Goal: Task Accomplishment & Management: Complete application form

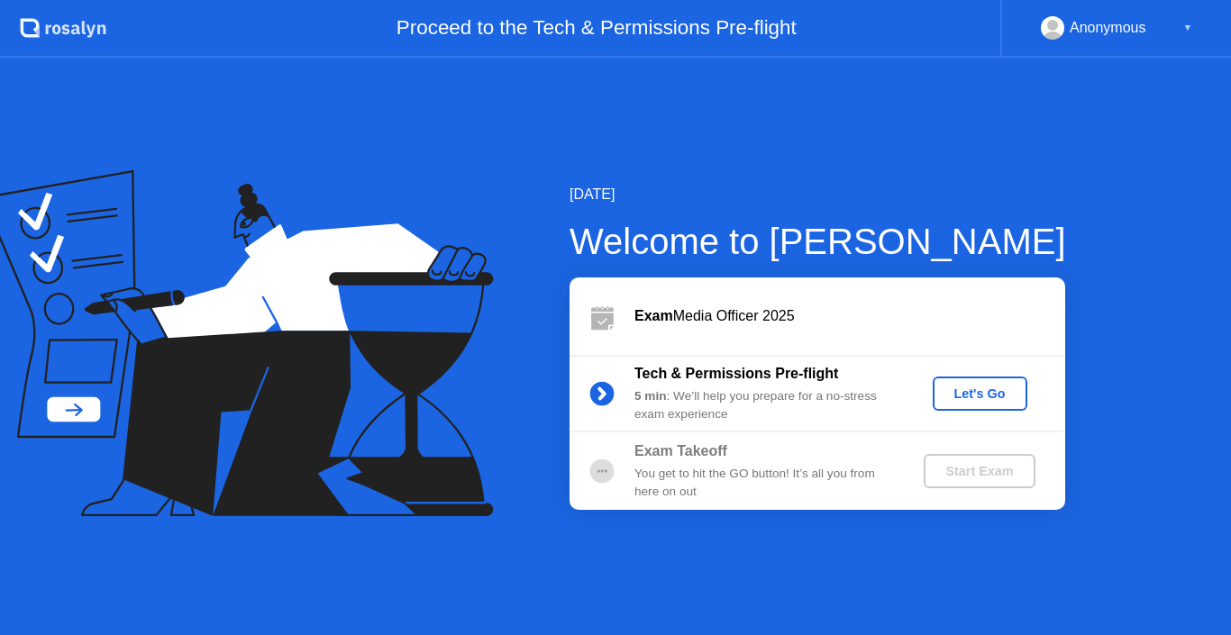
click at [971, 389] on div "Let's Go" at bounding box center [980, 394] width 80 height 14
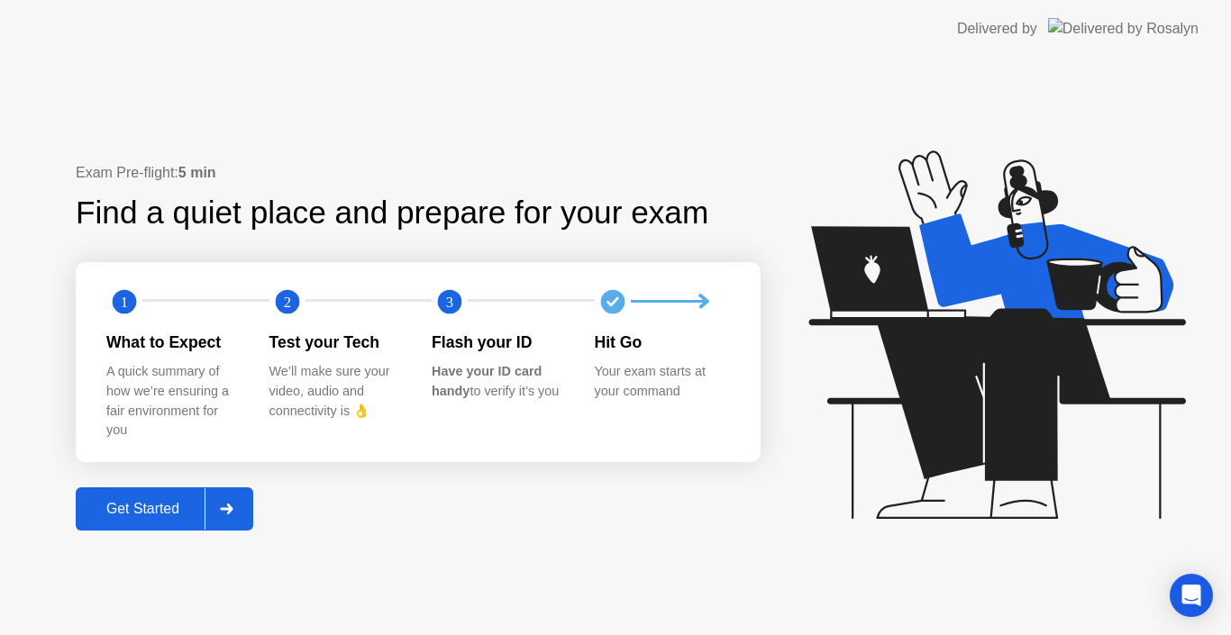
click at [133, 508] on div "Get Started" at bounding box center [142, 509] width 123 height 16
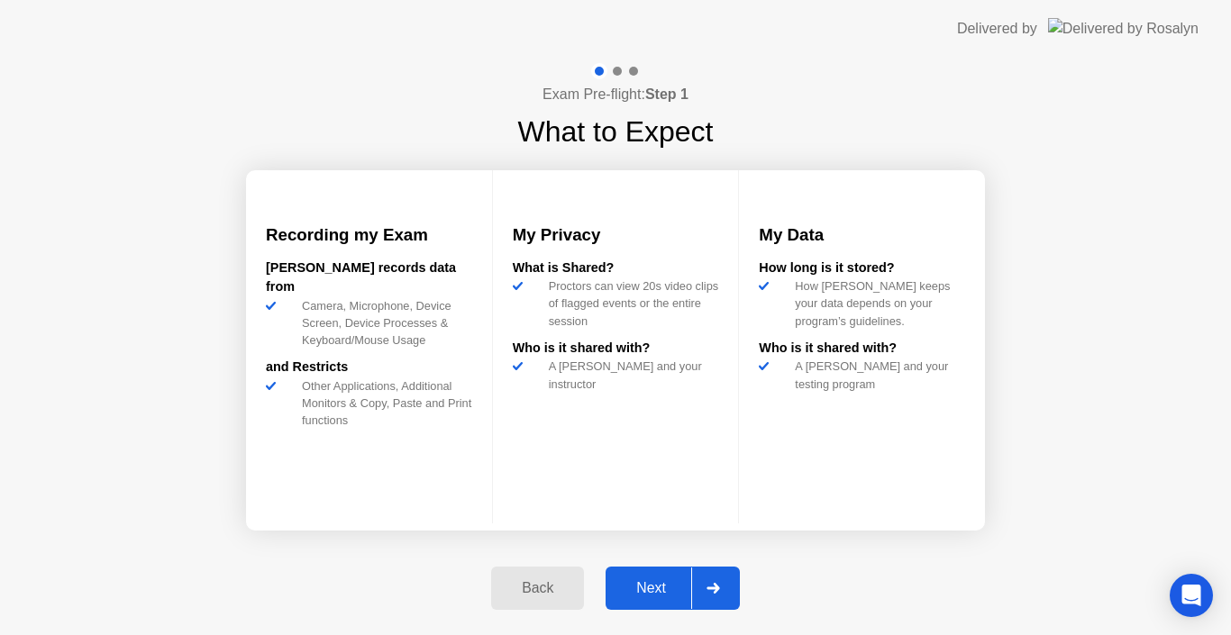
click at [651, 592] on div "Next" at bounding box center [651, 588] width 80 height 16
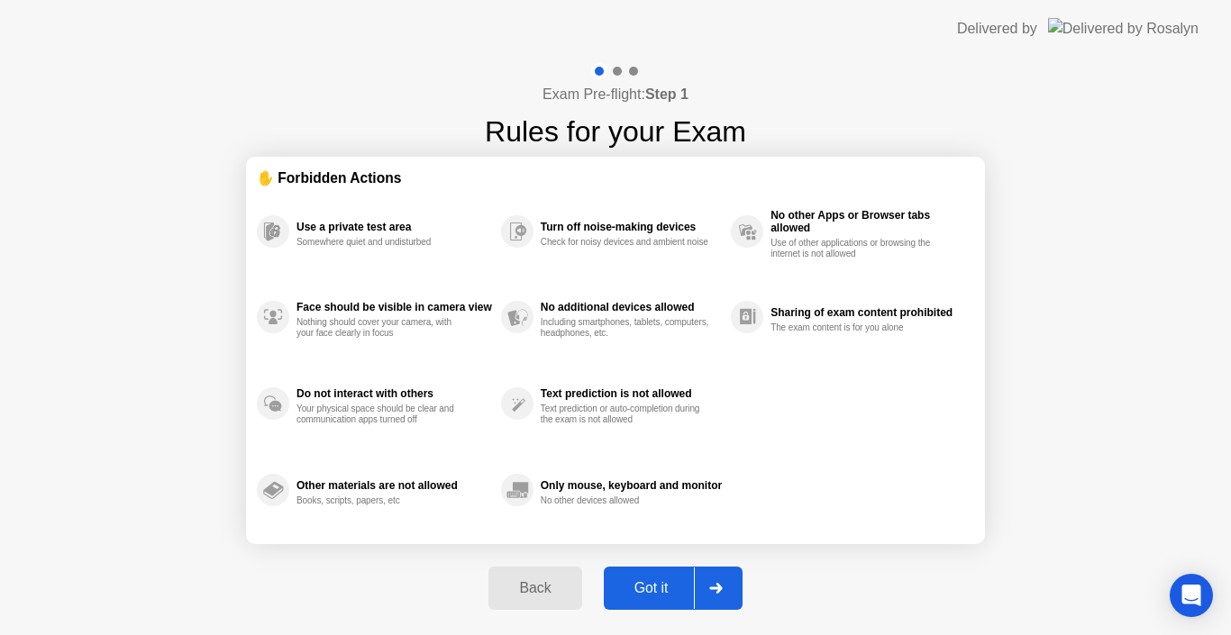
click at [651, 592] on div "Got it" at bounding box center [651, 588] width 85 height 16
select select "Available cameras"
select select "Available speakers"
select select "Available microphones"
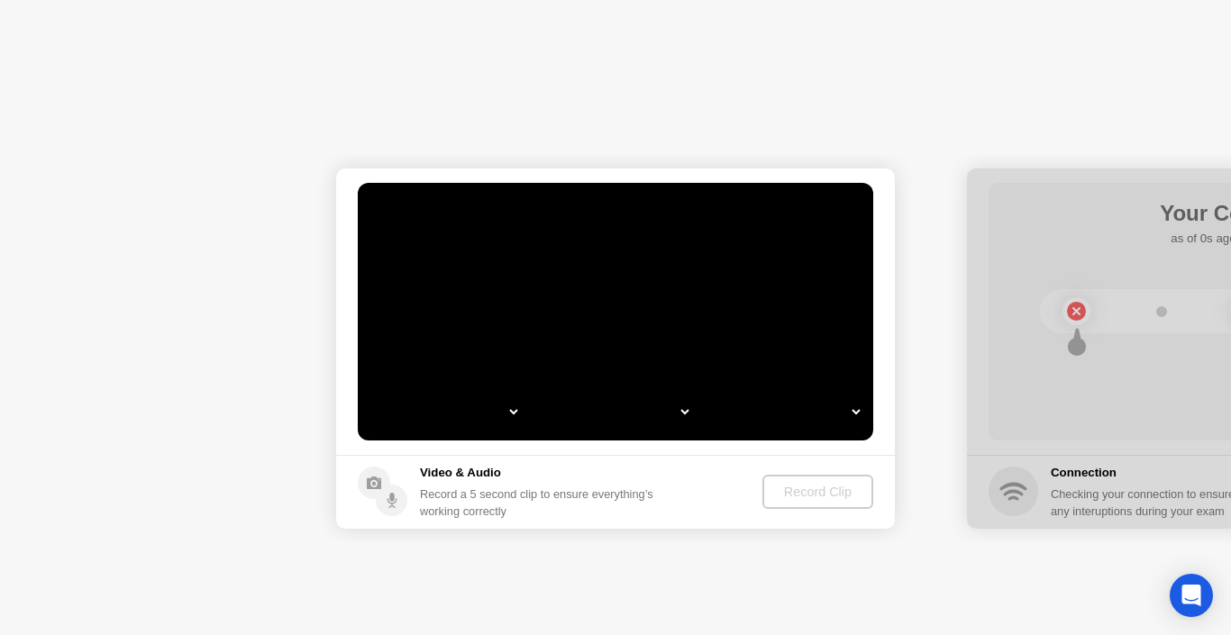
select select "*"
select select "**********"
select select "*******"
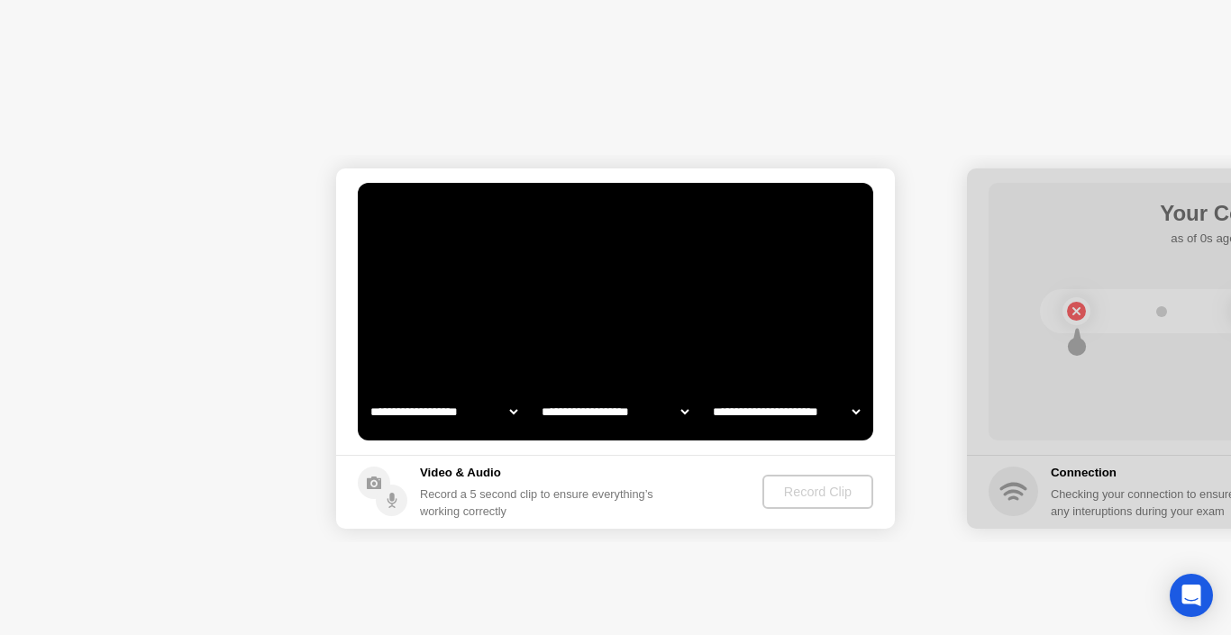
select select "*******"
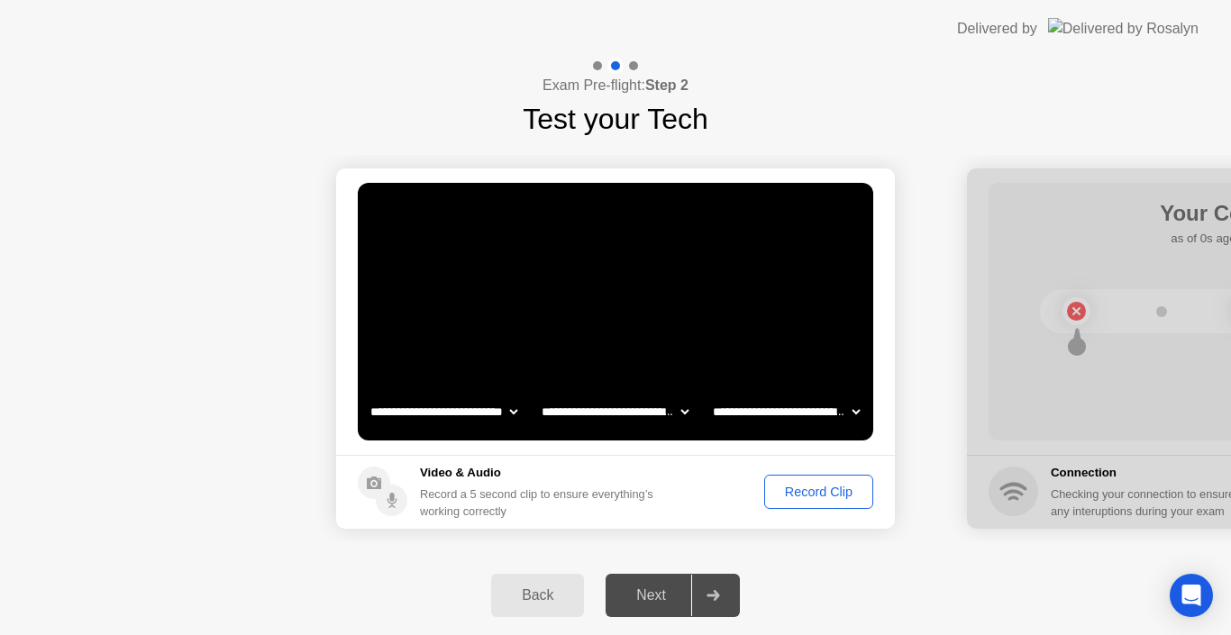
click at [808, 497] on div "Record Clip" at bounding box center [819, 492] width 96 height 14
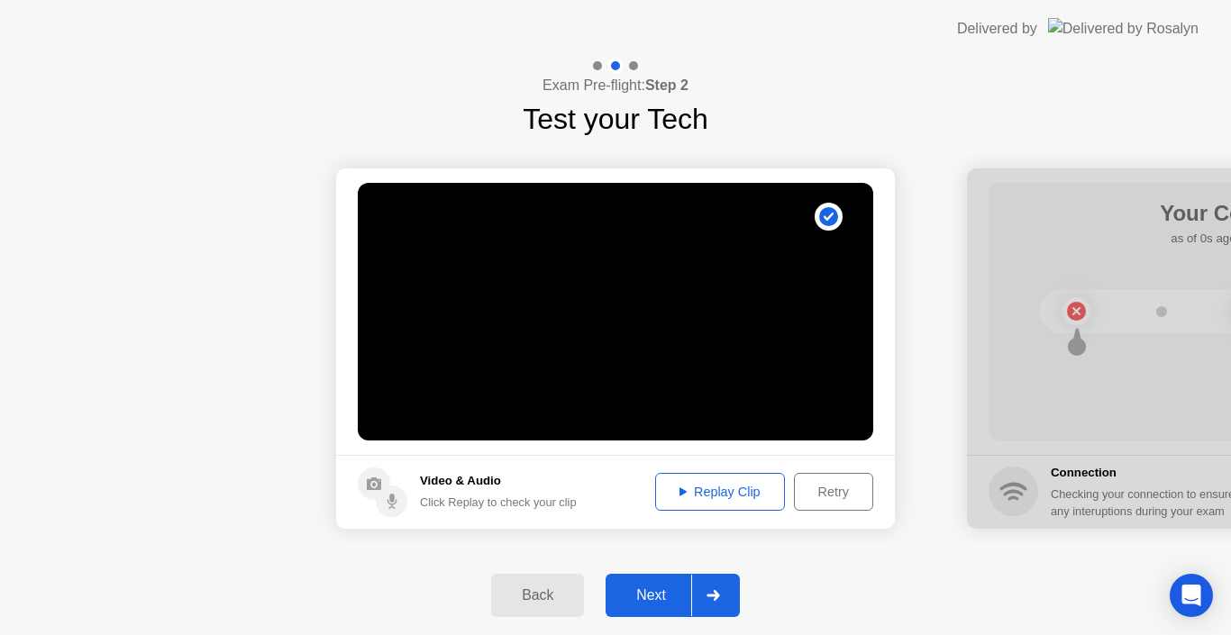
click at [661, 607] on button "Next" at bounding box center [673, 595] width 134 height 43
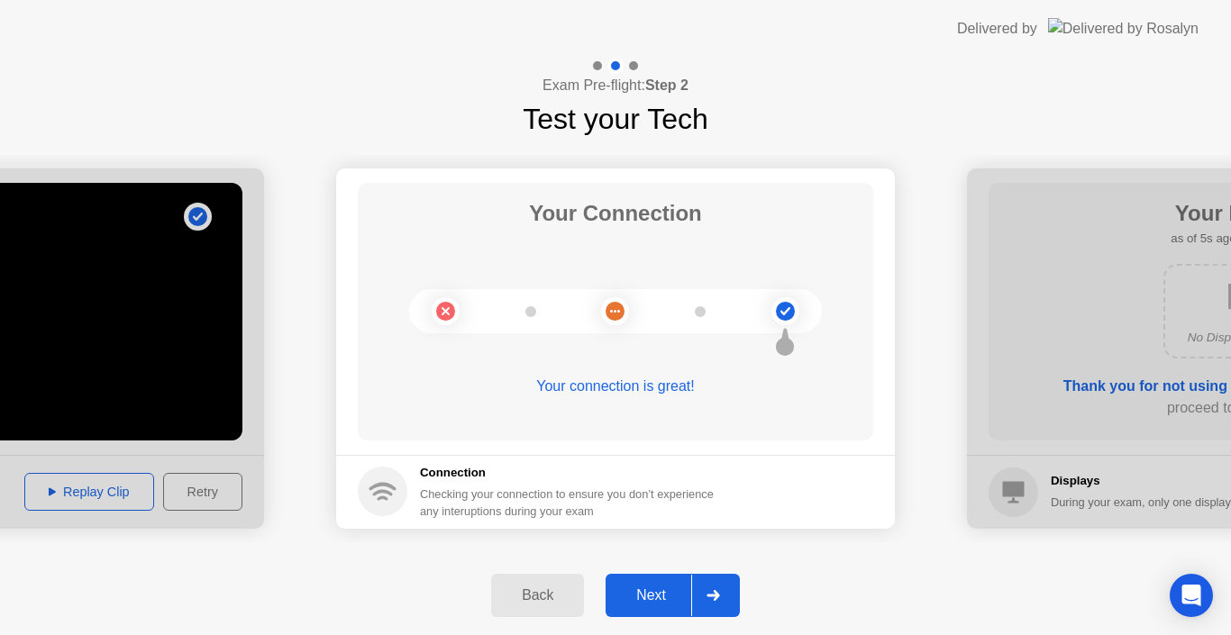
drag, startPoint x: 728, startPoint y: 387, endPoint x: 525, endPoint y: 387, distance: 202.8
click at [525, 387] on div "Your connection is great!" at bounding box center [616, 387] width 516 height 22
click at [656, 589] on div "Next" at bounding box center [651, 596] width 80 height 16
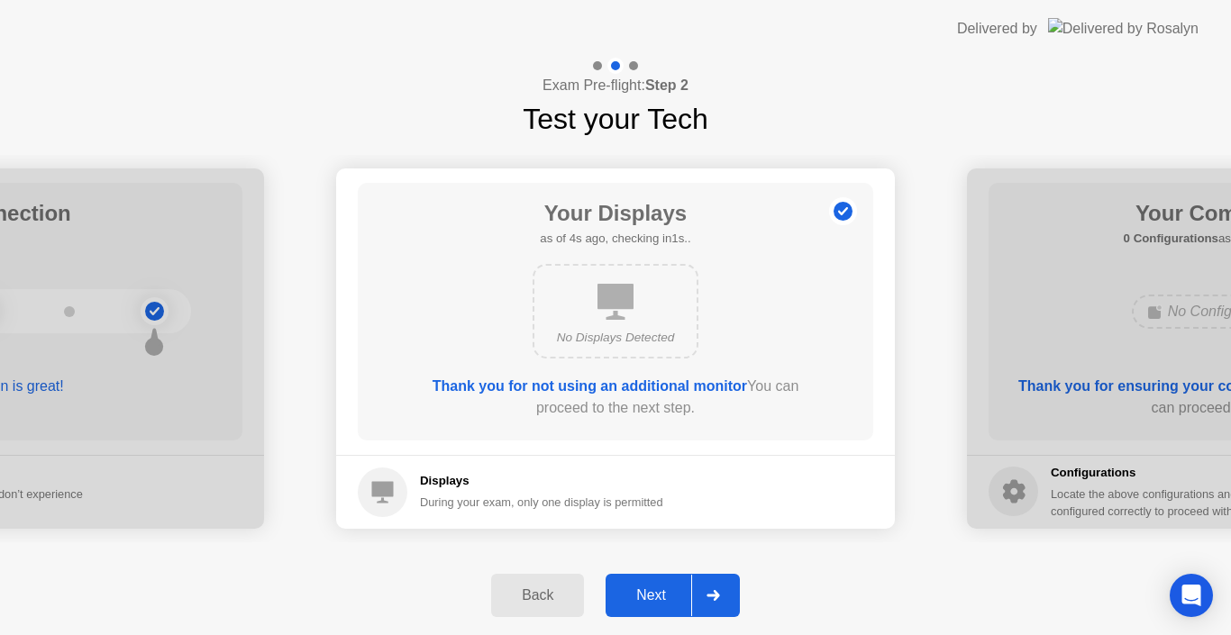
click at [647, 589] on div "Next" at bounding box center [651, 596] width 80 height 16
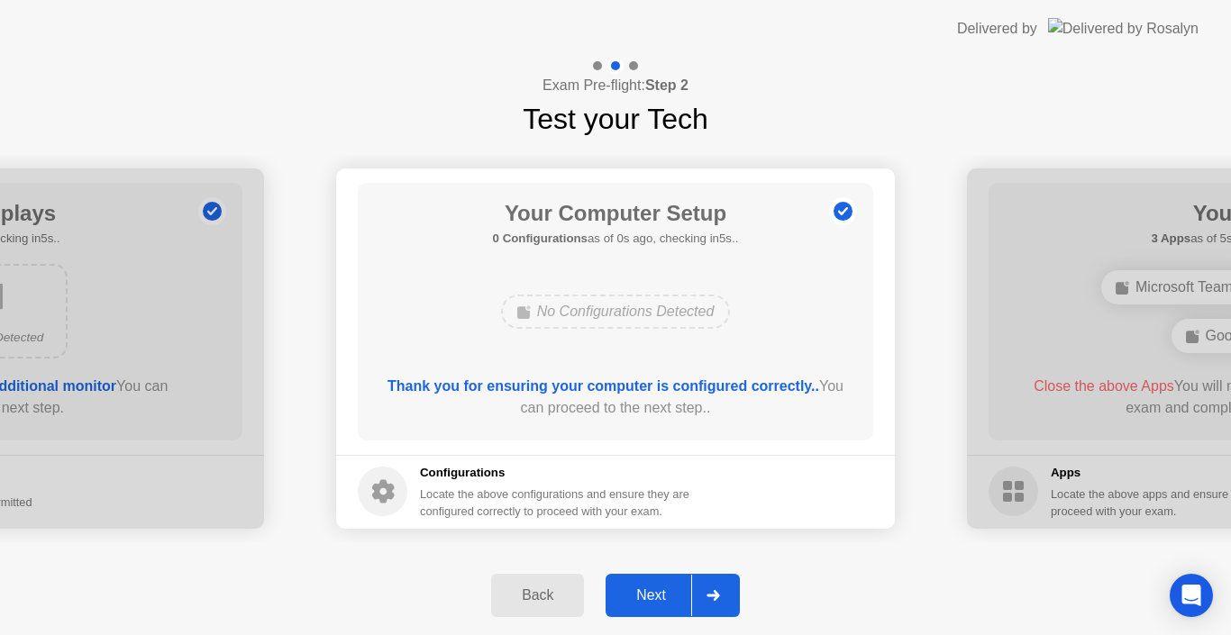
click at [491, 609] on button "Back" at bounding box center [537, 595] width 93 height 43
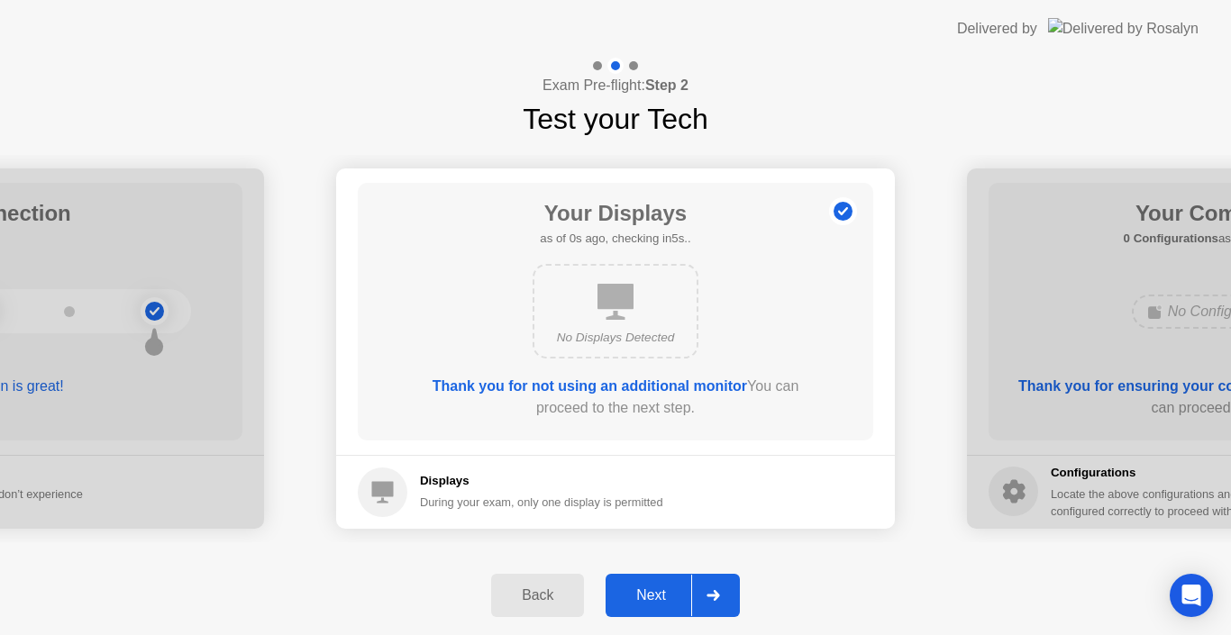
click at [542, 596] on div "Back" at bounding box center [538, 596] width 82 height 16
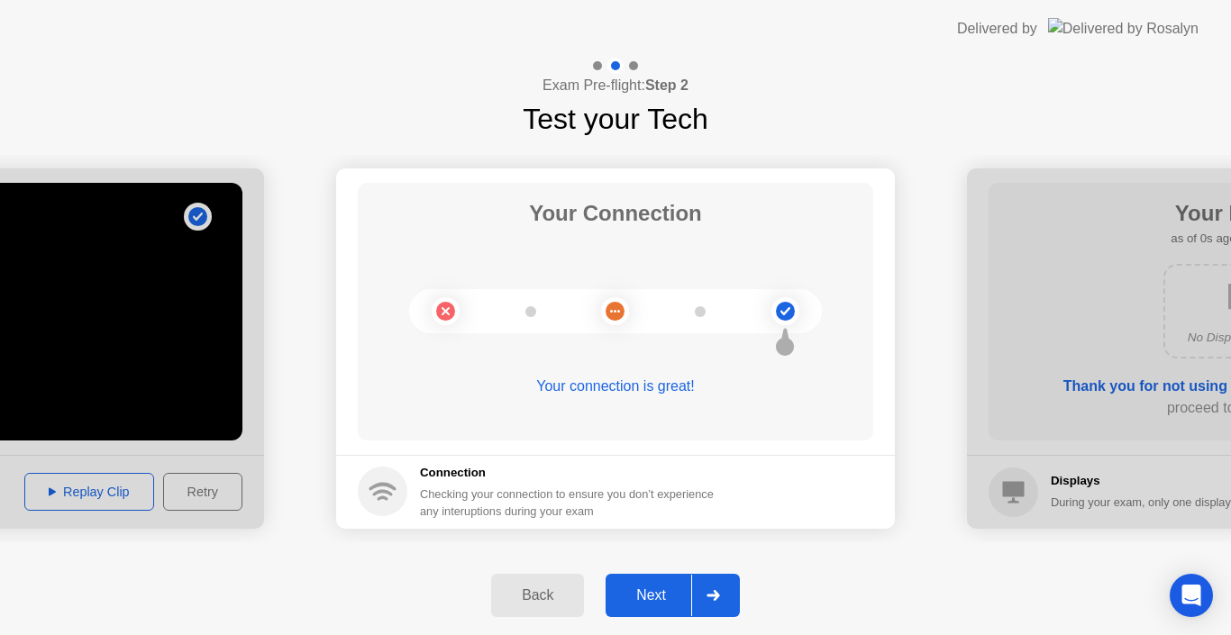
click at [542, 596] on div "Back" at bounding box center [538, 596] width 82 height 16
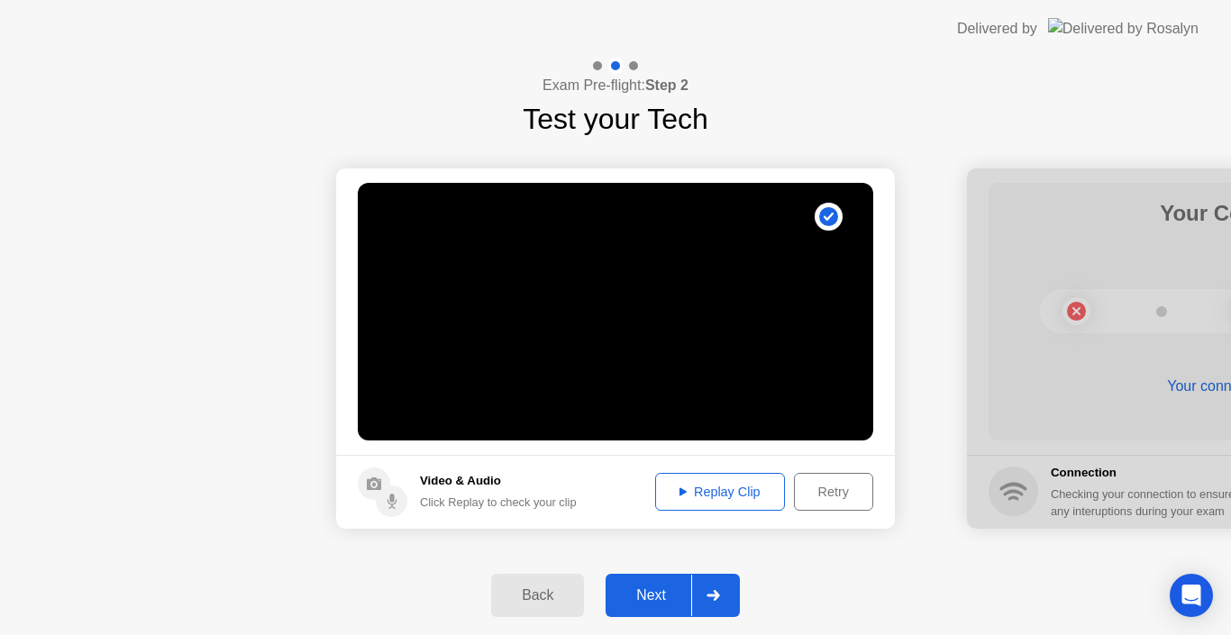
click at [698, 497] on div "Replay Clip" at bounding box center [720, 492] width 117 height 14
click at [681, 488] on icon at bounding box center [683, 492] width 7 height 9
click at [828, 220] on circle at bounding box center [828, 216] width 19 height 19
click at [657, 597] on div "Next" at bounding box center [651, 596] width 80 height 16
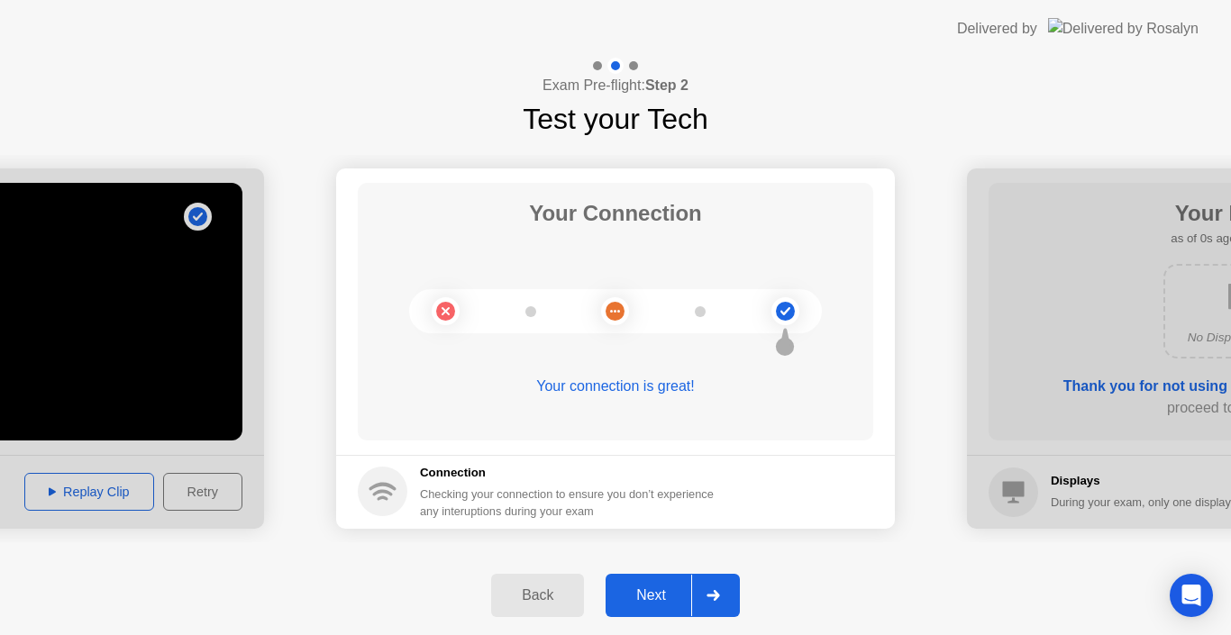
click at [657, 597] on div "Next" at bounding box center [651, 596] width 80 height 16
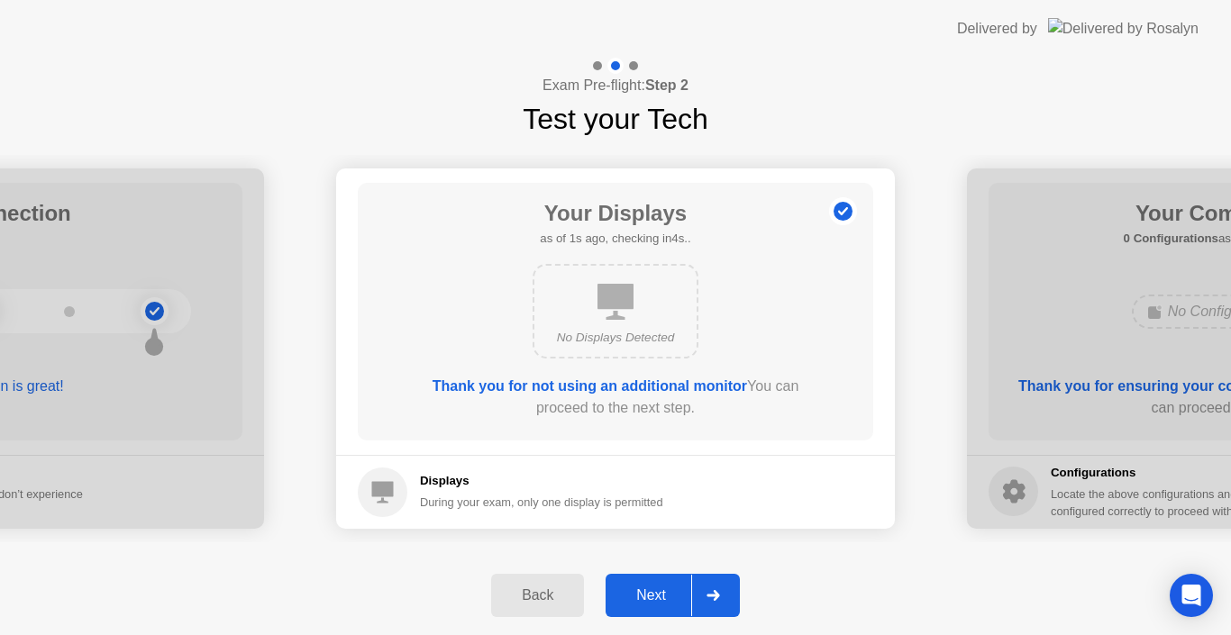
click at [611, 301] on icon at bounding box center [616, 302] width 36 height 36
click at [644, 584] on button "Next" at bounding box center [673, 595] width 134 height 43
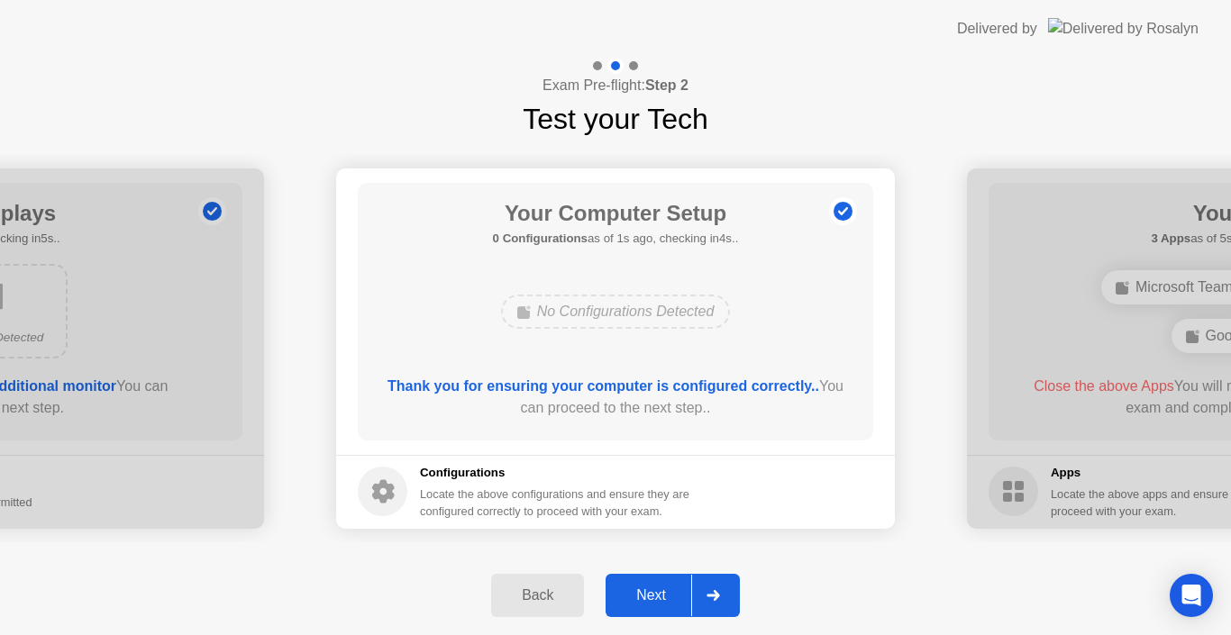
click at [654, 583] on button "Next" at bounding box center [673, 595] width 134 height 43
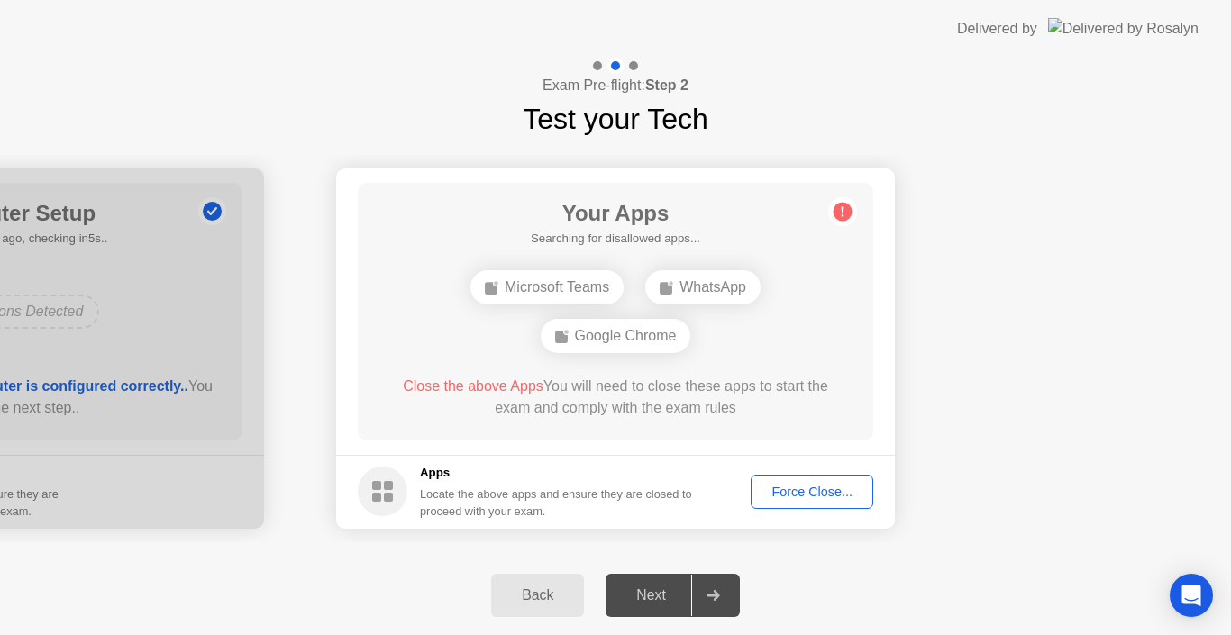
click at [668, 598] on div "Next" at bounding box center [651, 596] width 80 height 16
click at [793, 498] on div "Force Close..." at bounding box center [812, 492] width 110 height 14
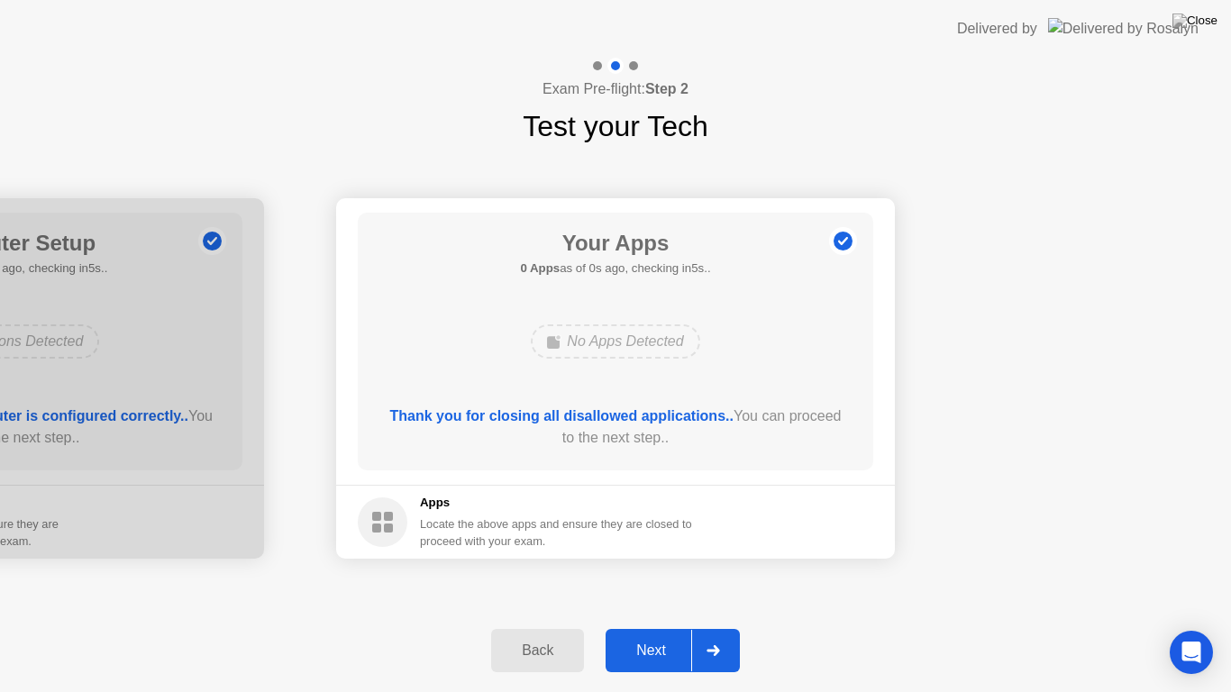
click at [670, 635] on div "Next" at bounding box center [651, 651] width 80 height 16
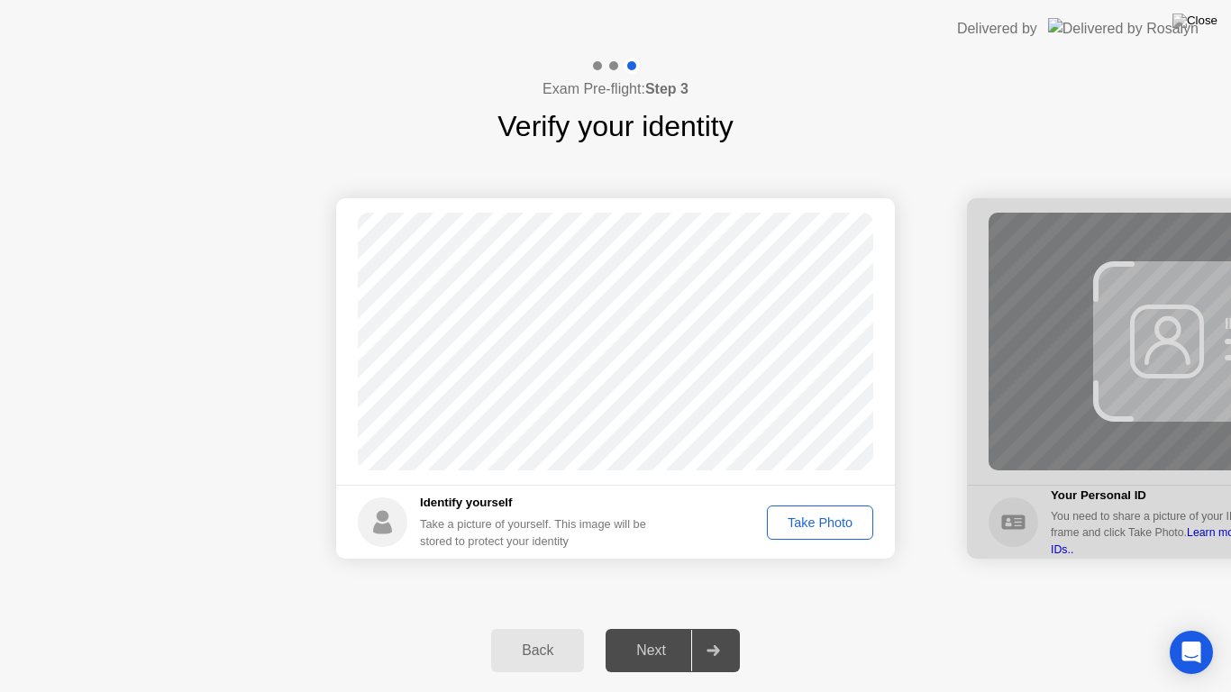
click at [820, 529] on div "Take Photo" at bounding box center [820, 523] width 94 height 14
click at [647, 635] on div "Next" at bounding box center [651, 651] width 80 height 16
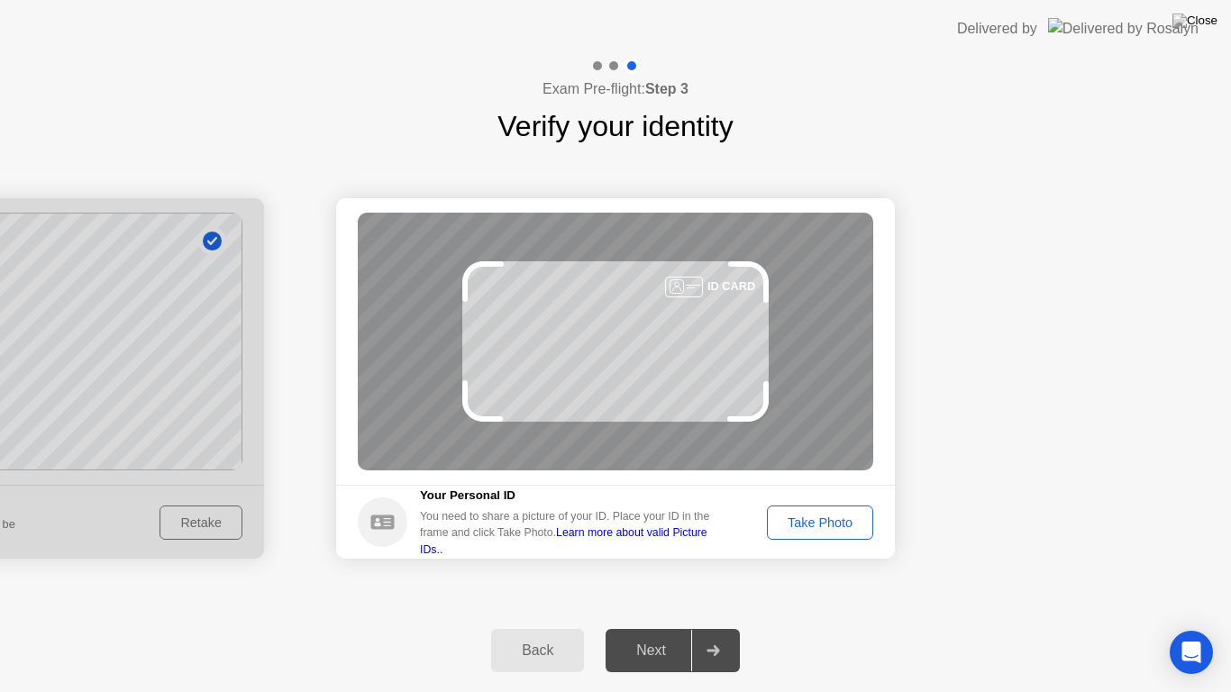
click at [812, 528] on div "Take Photo" at bounding box center [820, 523] width 94 height 14
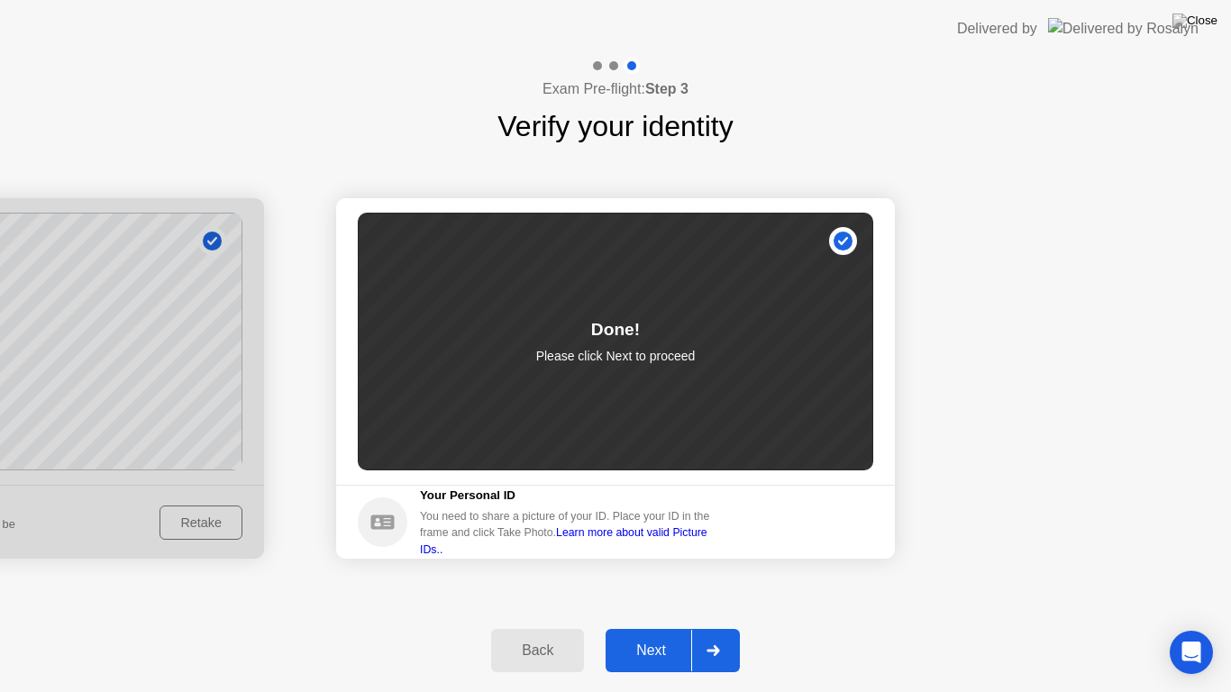
click at [654, 635] on div "Next" at bounding box center [651, 651] width 80 height 16
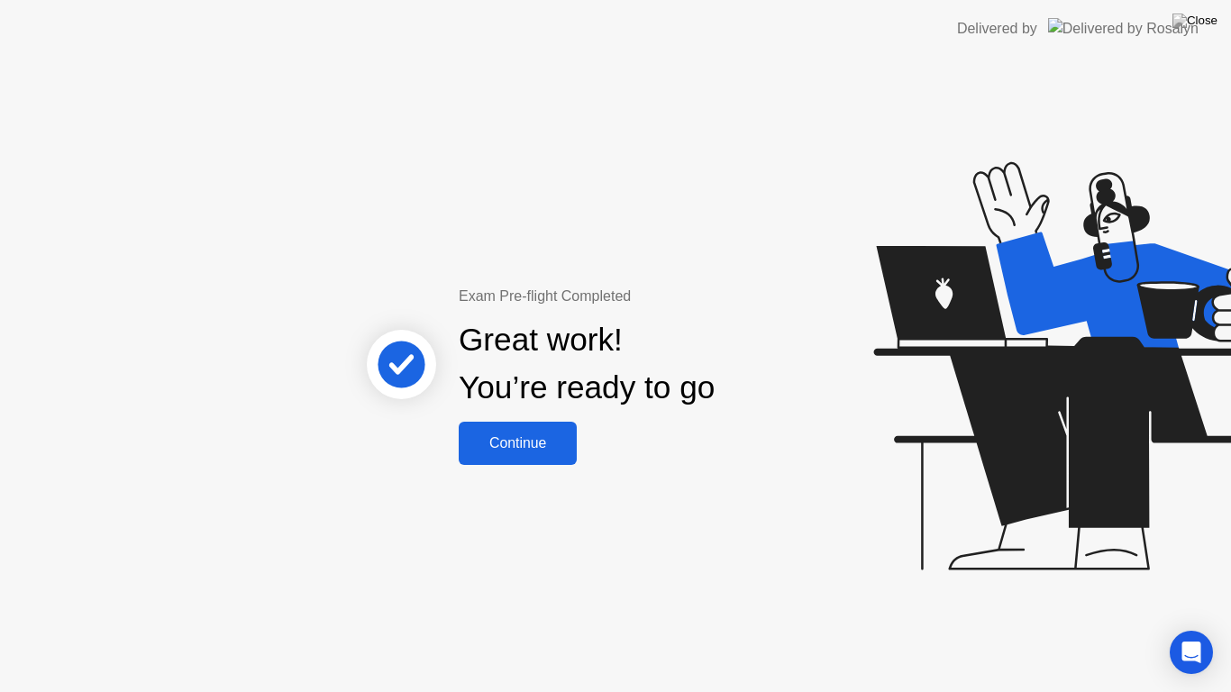
click at [513, 450] on div "Continue" at bounding box center [517, 443] width 107 height 16
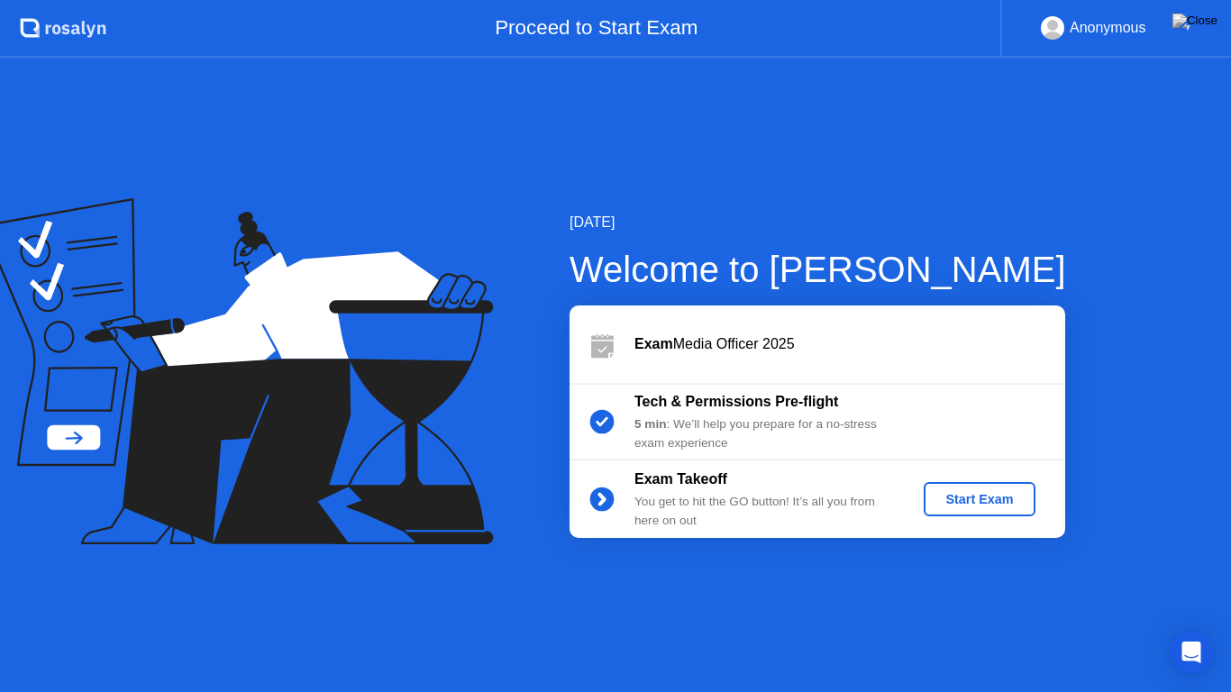
click at [975, 496] on div "Start Exam" at bounding box center [979, 499] width 96 height 14
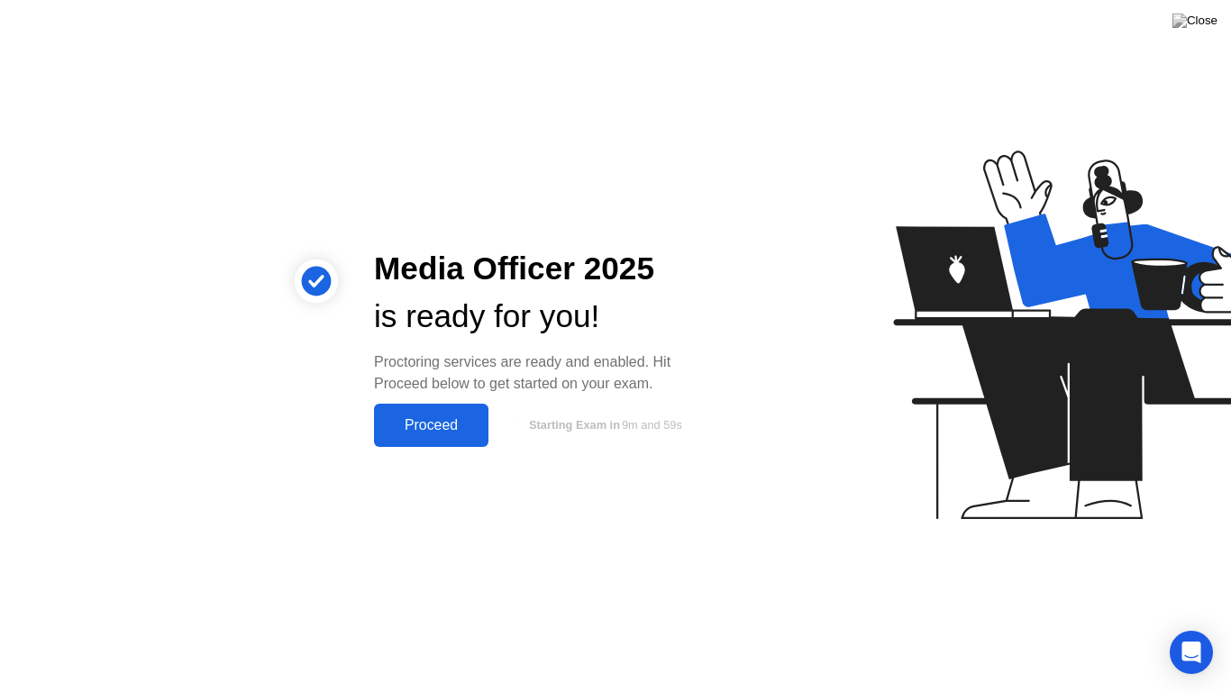
click at [458, 428] on div "Proceed" at bounding box center [431, 425] width 104 height 16
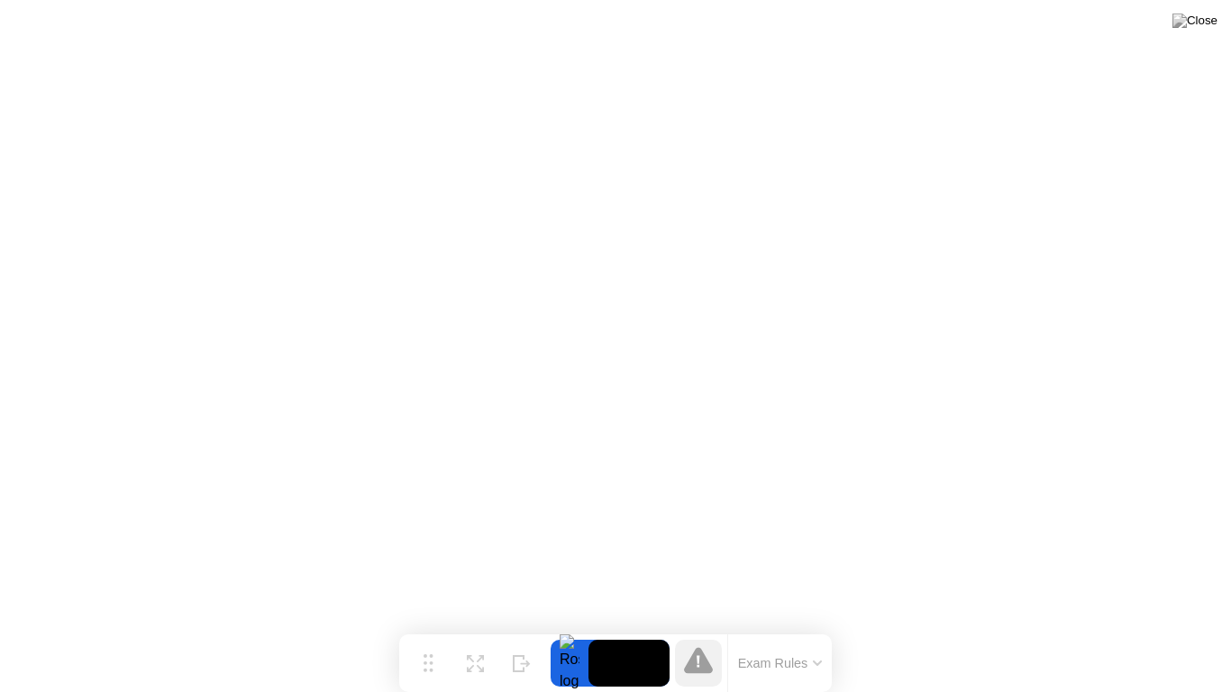
click at [816, 635] on icon at bounding box center [817, 663] width 9 height 5
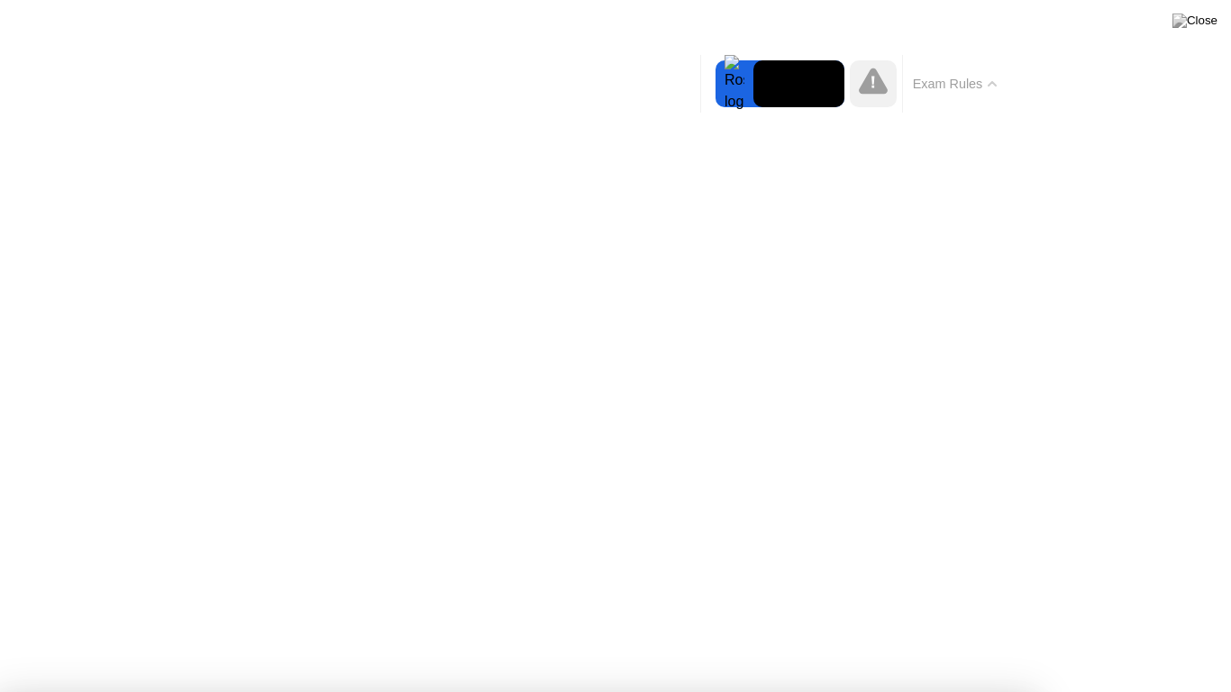
click at [996, 87] on button "Exam Rules" at bounding box center [956, 84] width 96 height 16
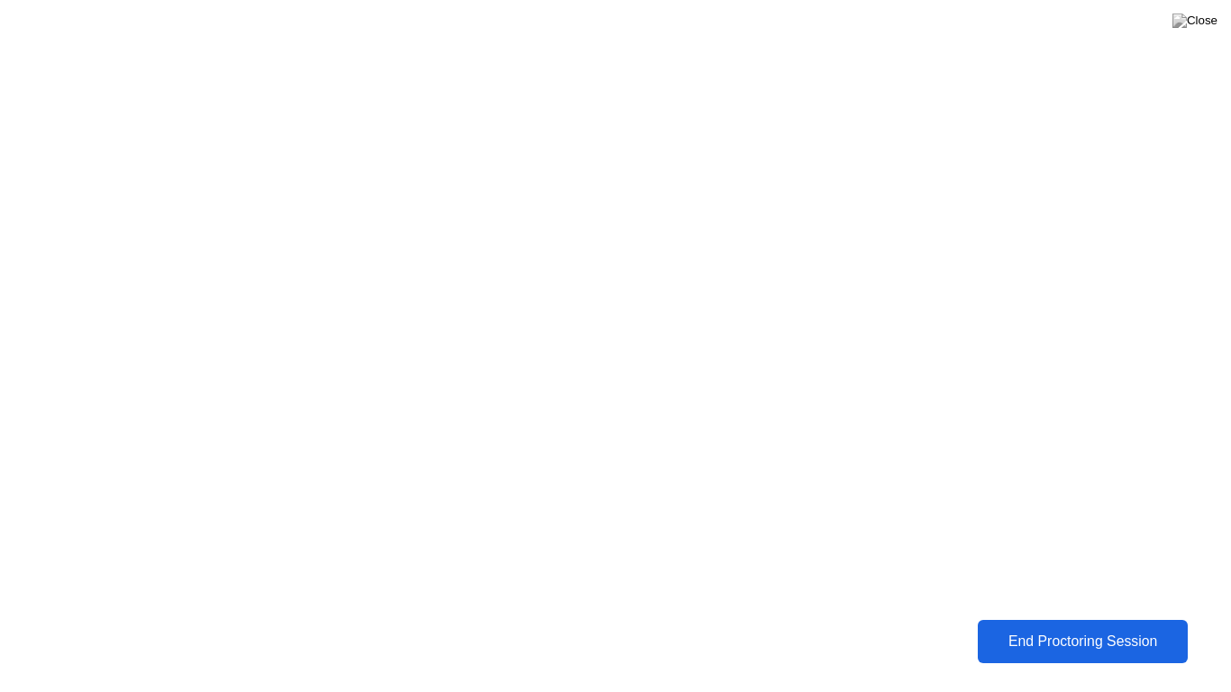
click at [1026, 635] on div "End Proctoring Session" at bounding box center [1082, 642] width 199 height 16
